Goal: Check status: Check status

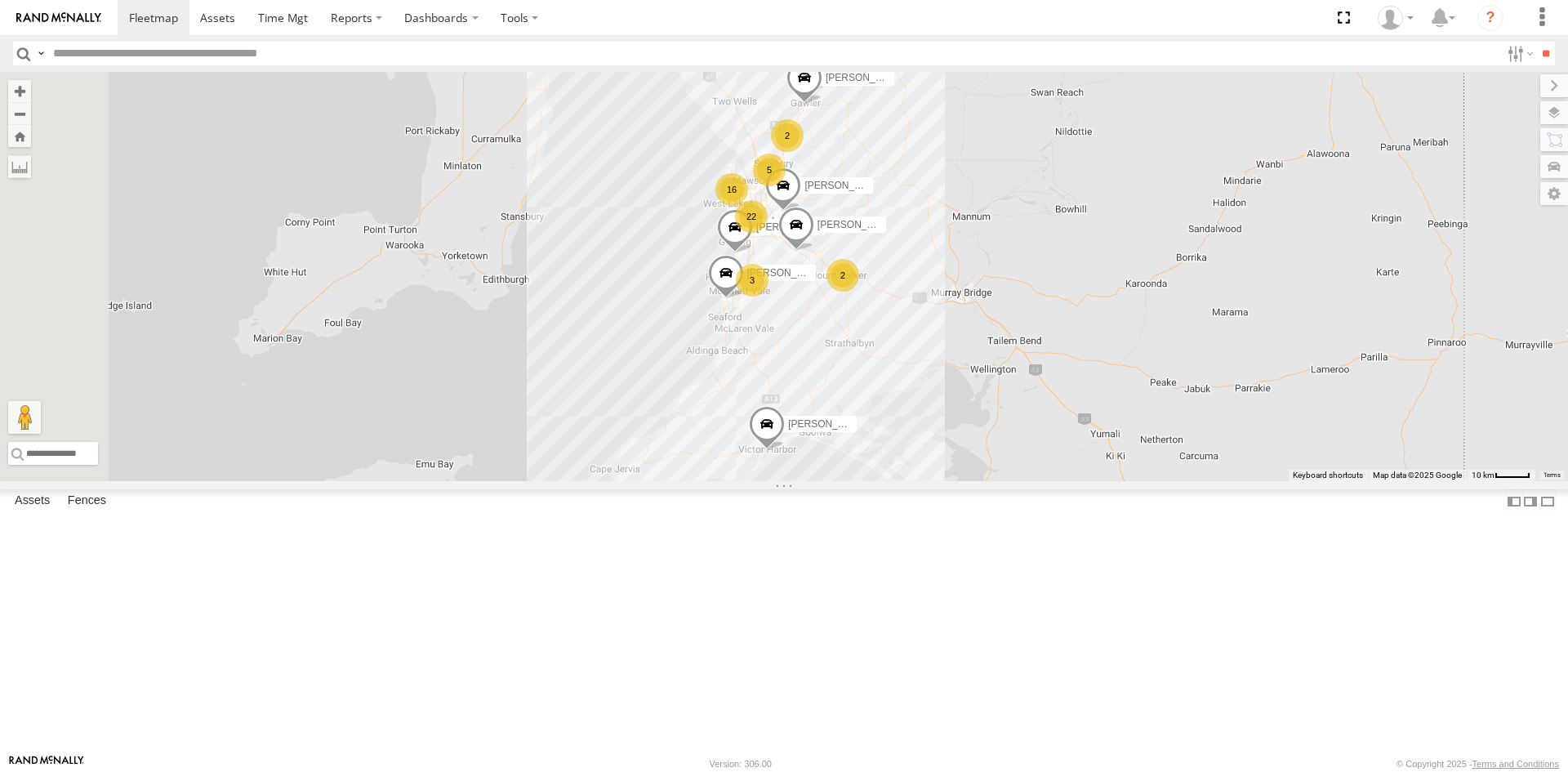
click at [0, 0] on div "S678CGD - Fridge It Sprinter All Assets Grand Junction Rd Kilburn -34.84916 138…" at bounding box center [0, 0] width 0 height 0
click at [0, 0] on div "S678CGD - Fridge It Sprinter" at bounding box center [0, 0] width 0 height 0
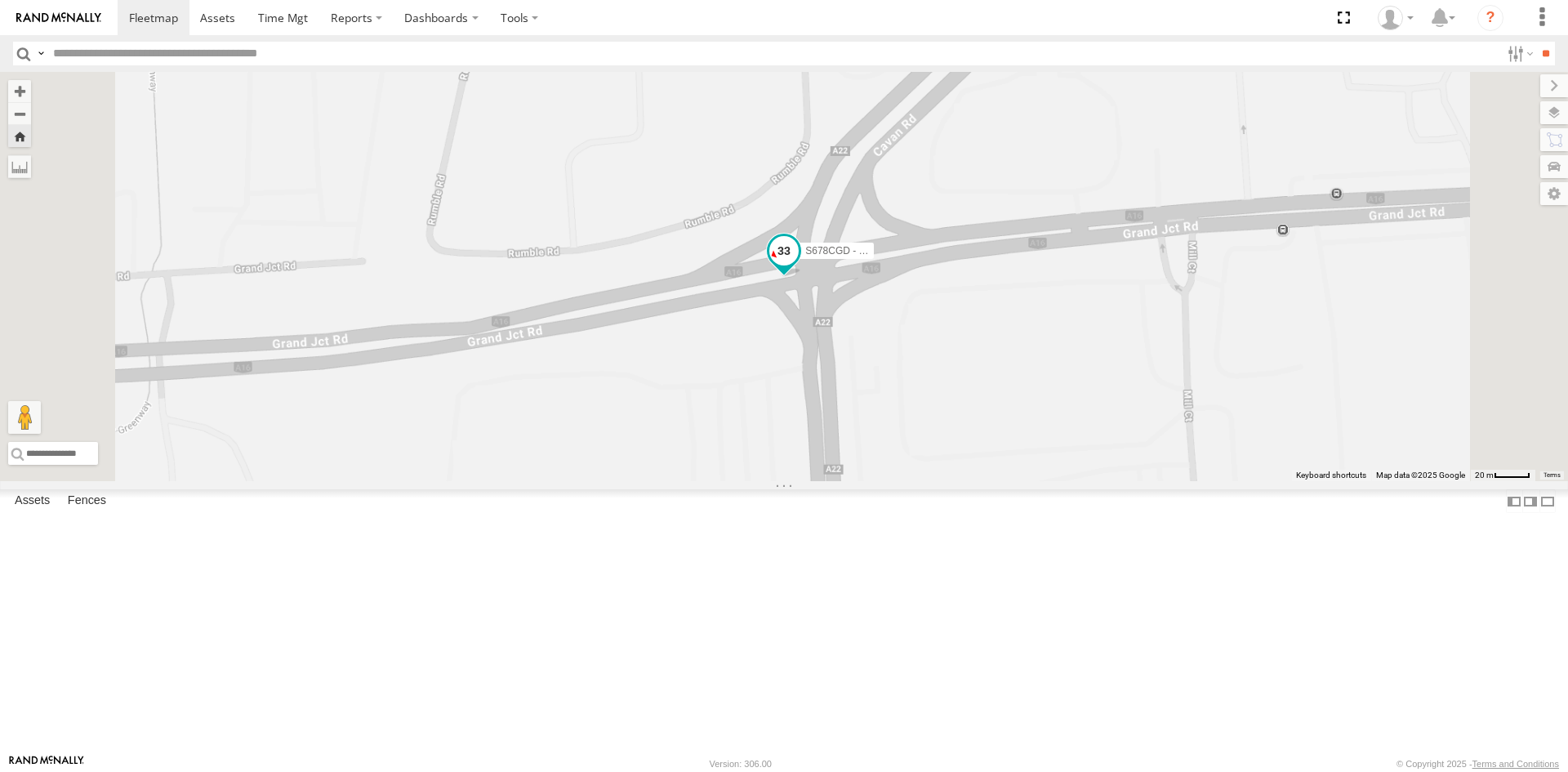
click at [799, 264] on span at bounding box center [784, 250] width 30 height 30
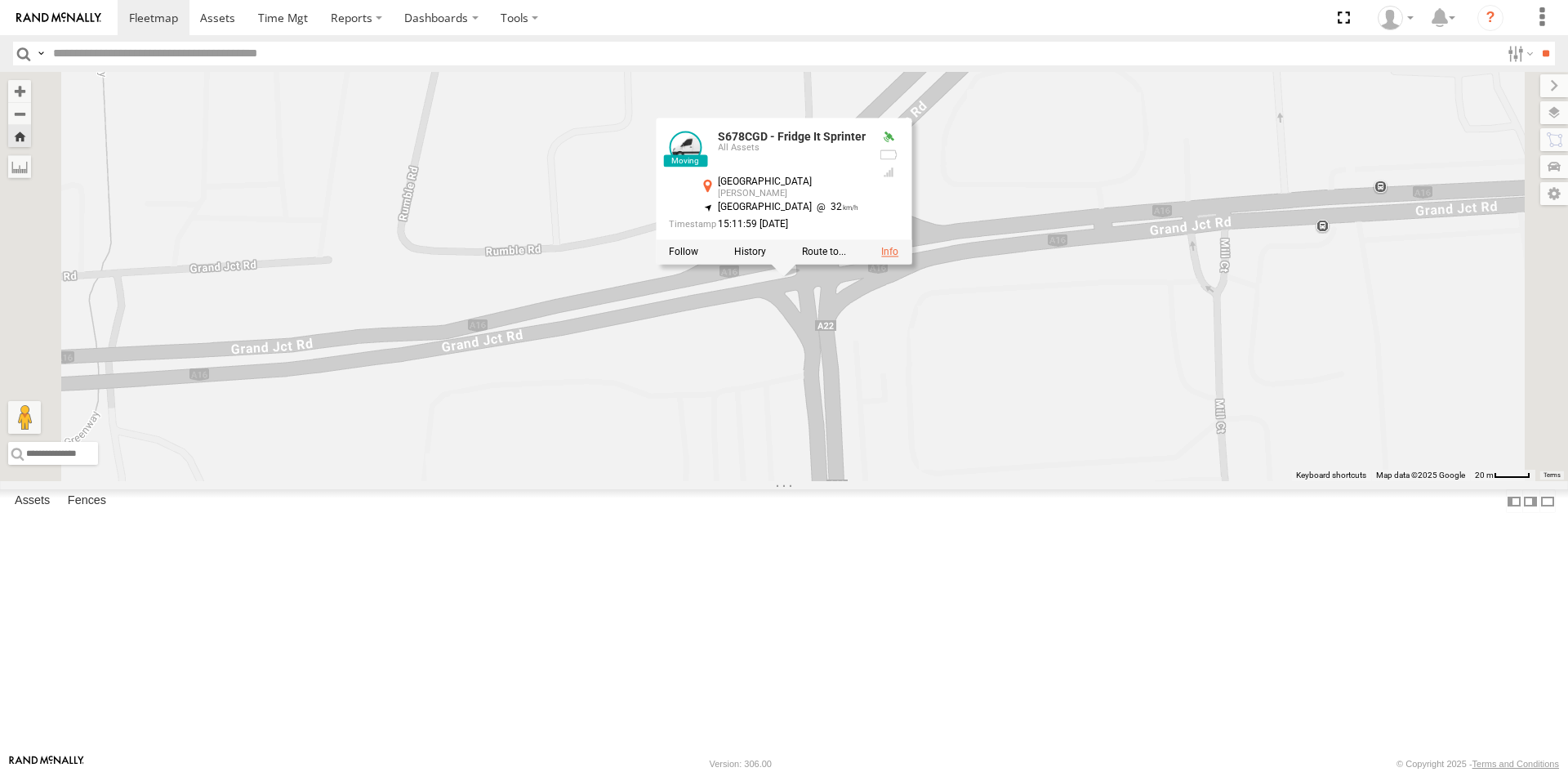
click at [898, 257] on link at bounding box center [890, 251] width 18 height 11
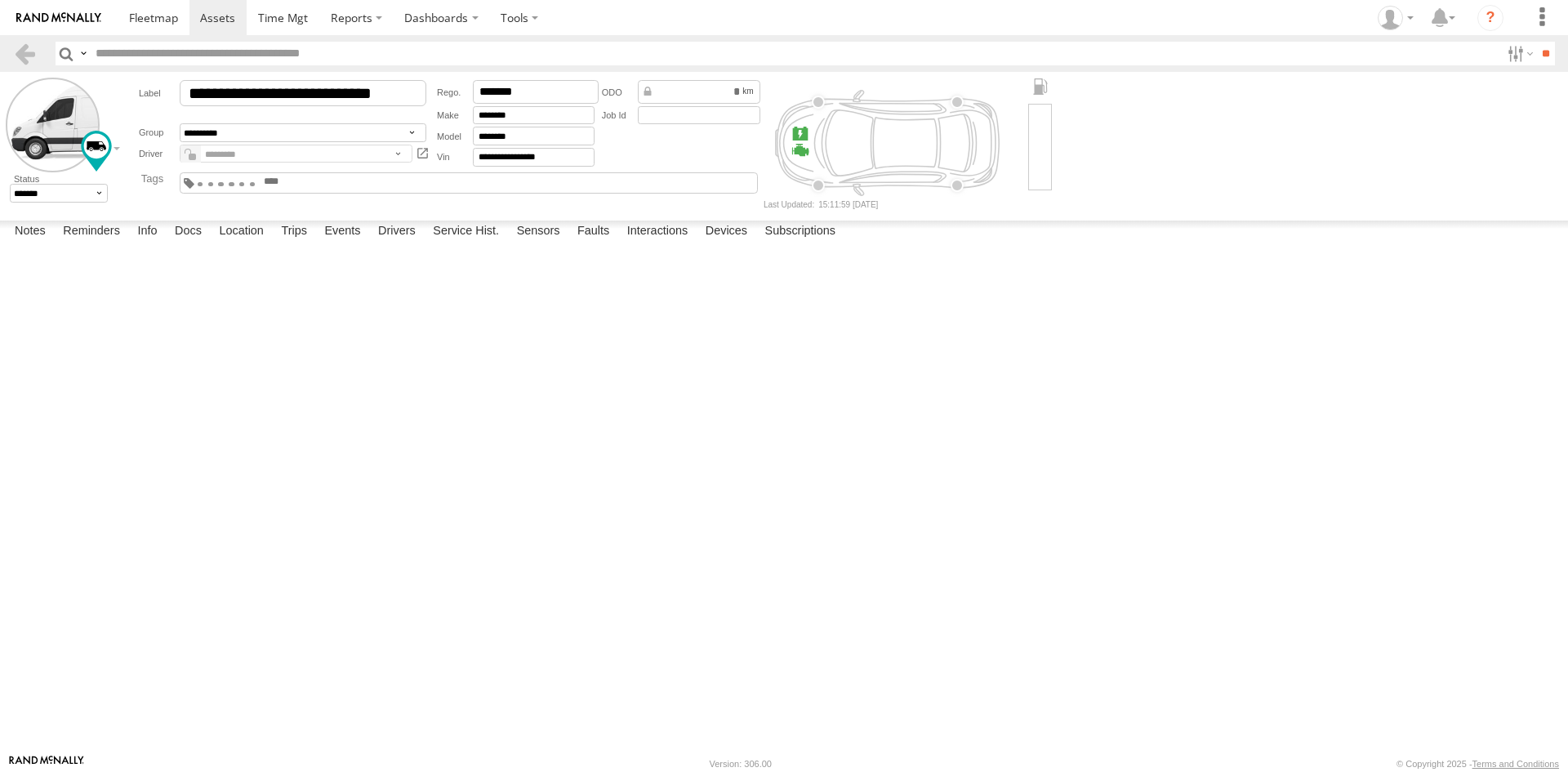
click at [256, 182] on span at bounding box center [253, 184] width 6 height 4
